Goal: Find specific page/section: Find specific page/section

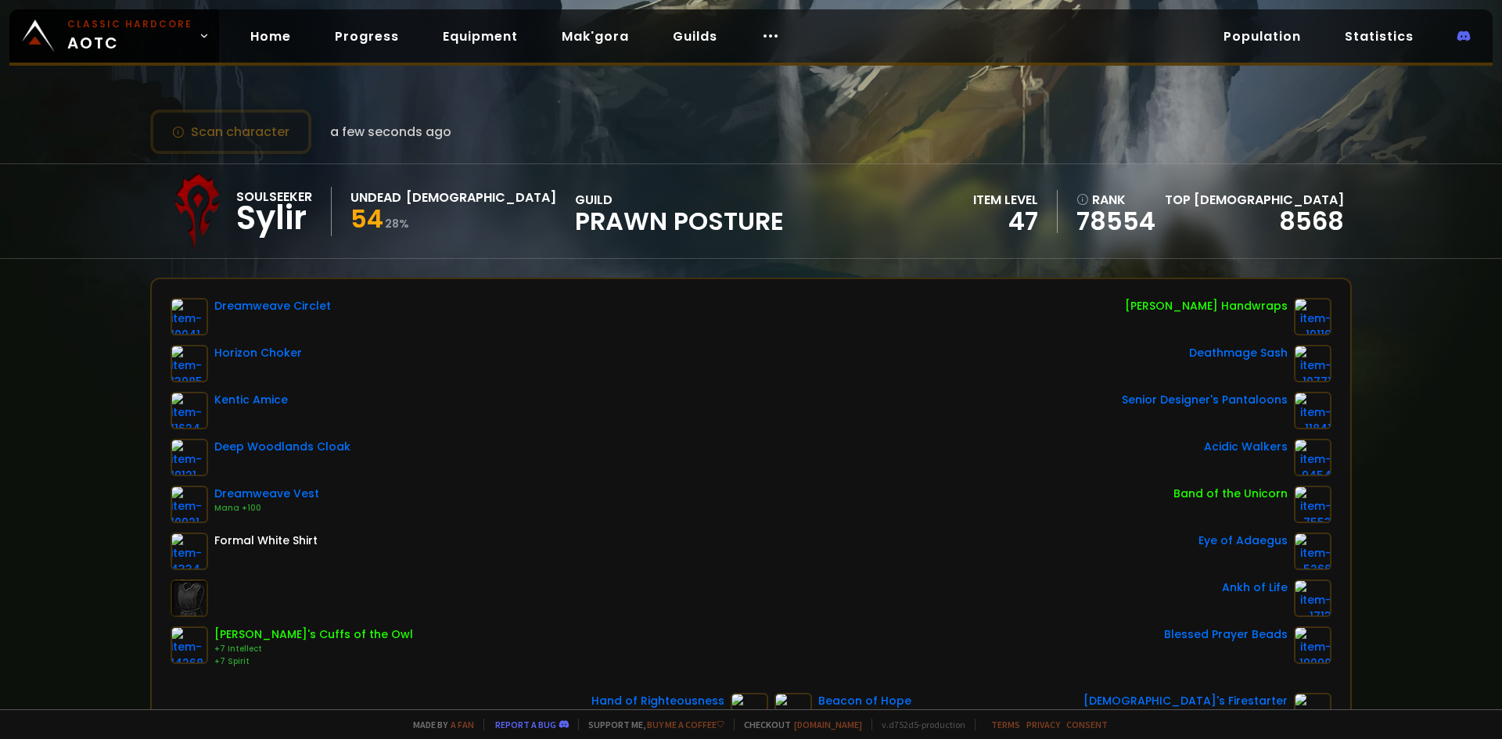
scroll to position [78, 0]
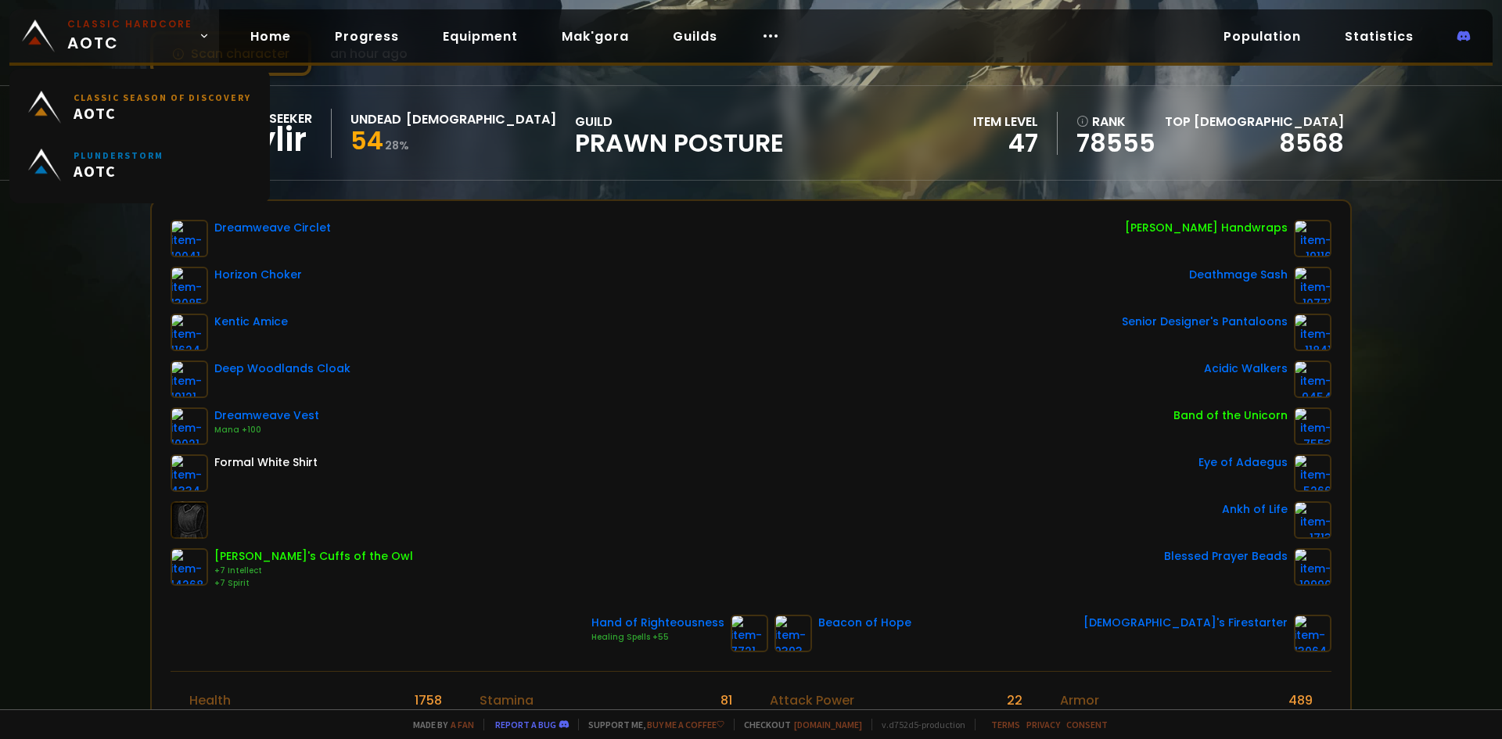
click at [146, 57] on link "Classic Hardcore AOTC" at bounding box center [114, 35] width 210 height 53
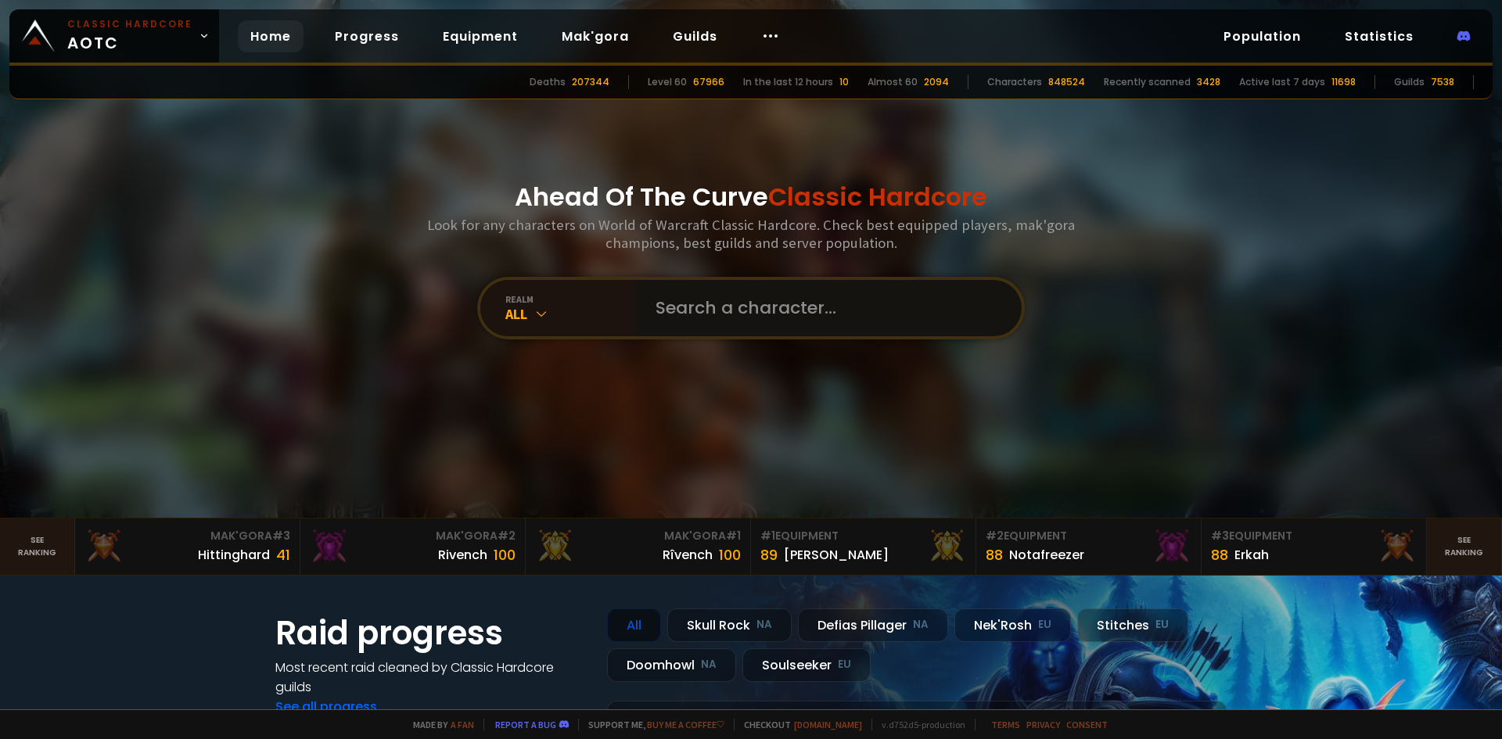
click at [768, 318] on input "text" at bounding box center [824, 308] width 357 height 56
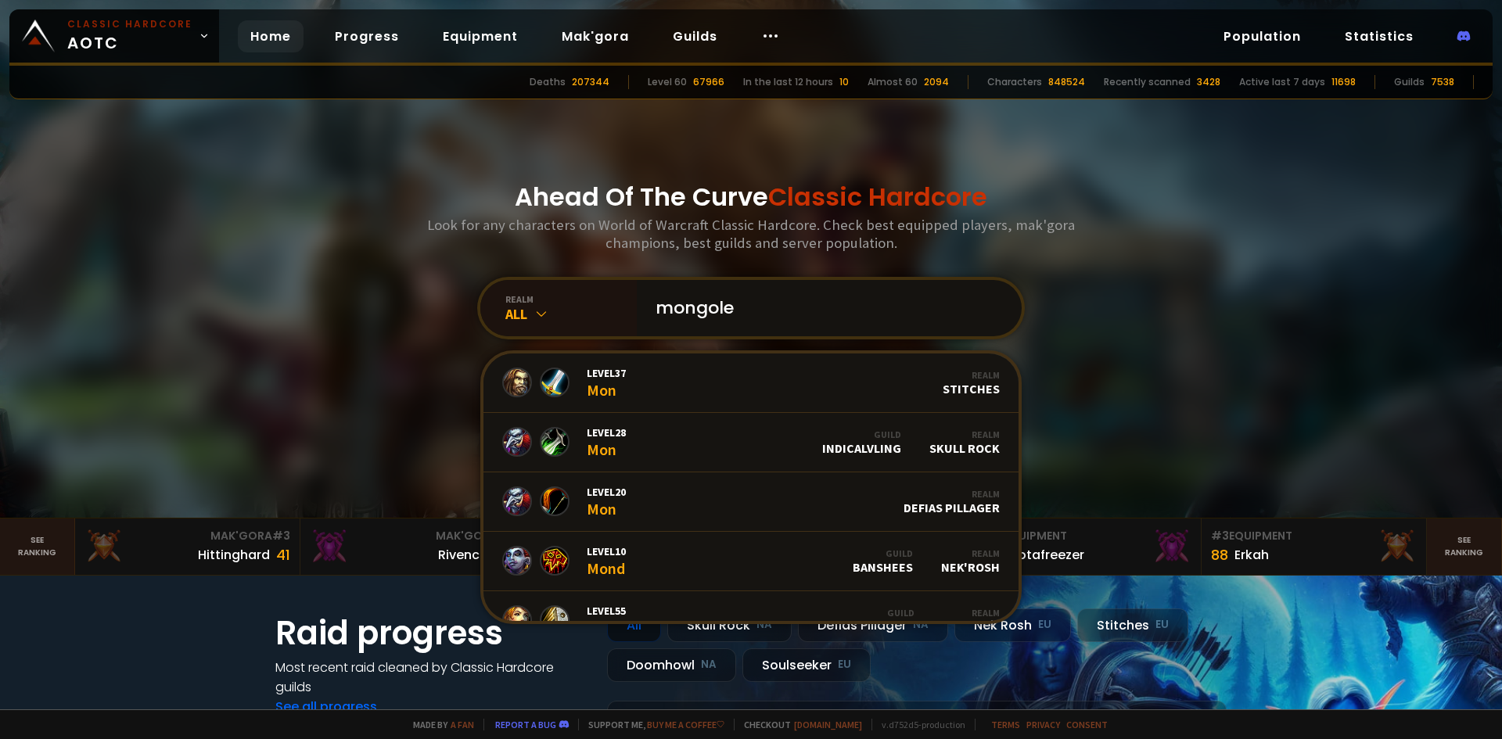
type input "mongolel"
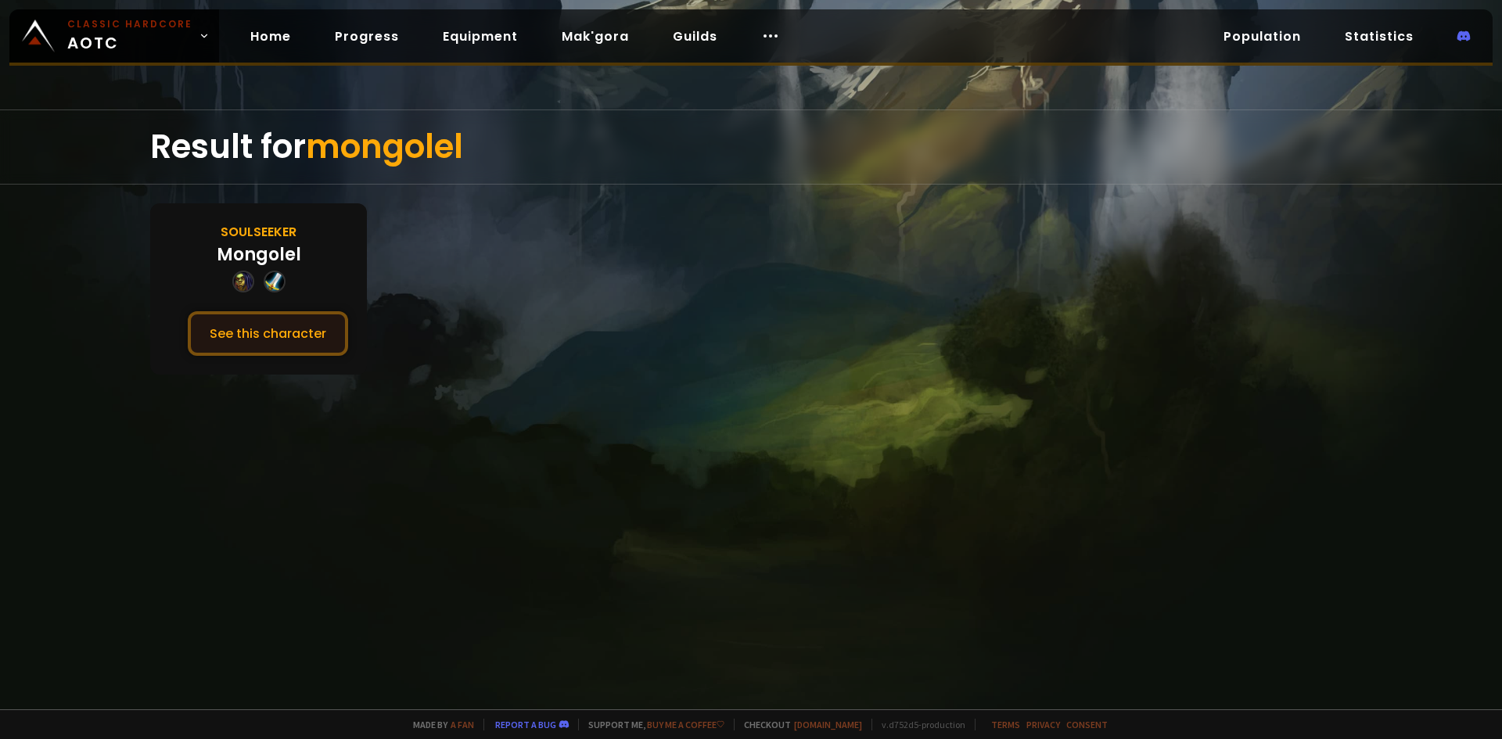
click at [309, 327] on button "See this character" at bounding box center [268, 333] width 160 height 45
